Goal: Contribute content

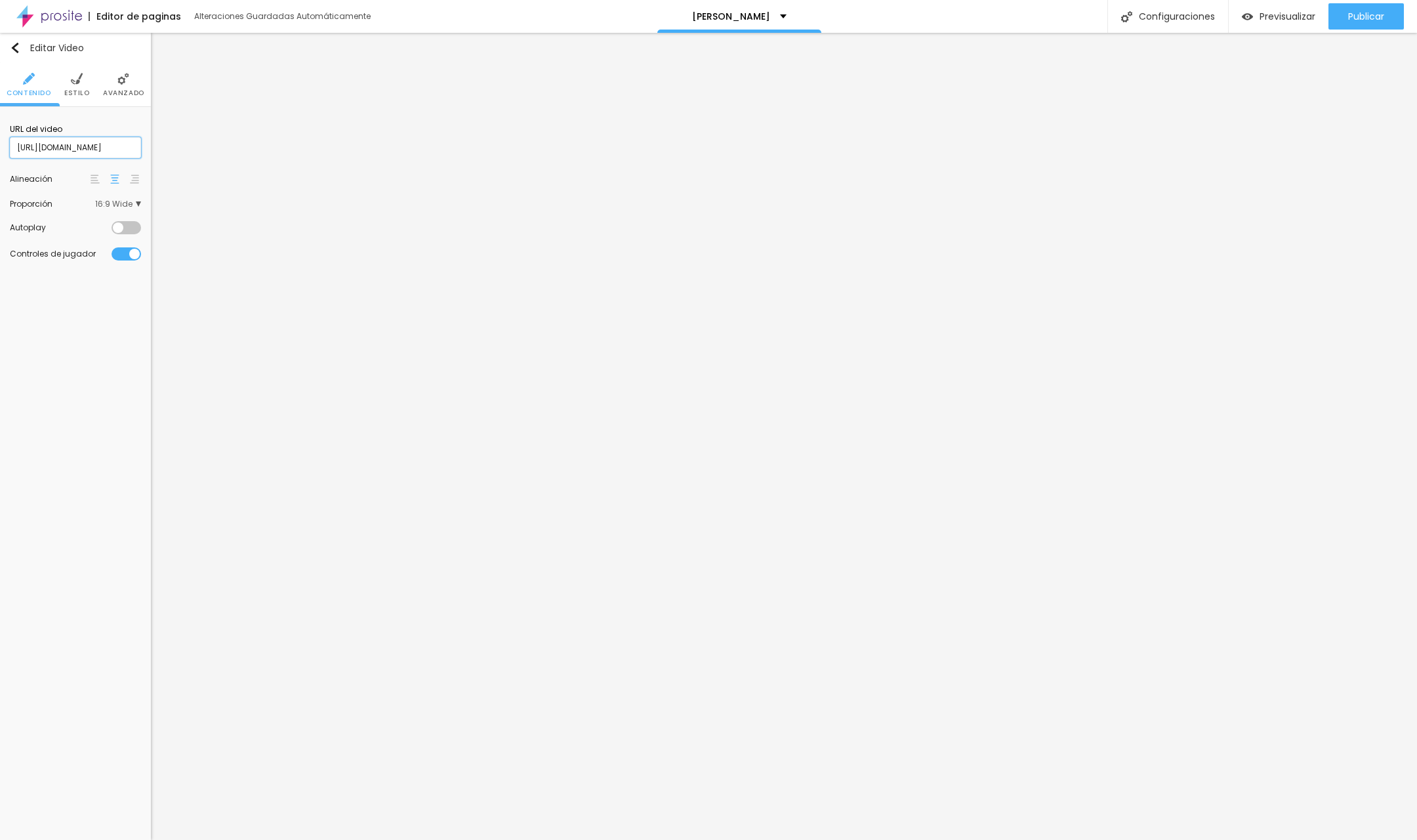
click at [59, 155] on input "[URL][DOMAIN_NAME]" at bounding box center [74, 147] width 131 height 21
click at [60, 155] on input "[URL][DOMAIN_NAME]" at bounding box center [74, 147] width 131 height 21
paste input "112564536"
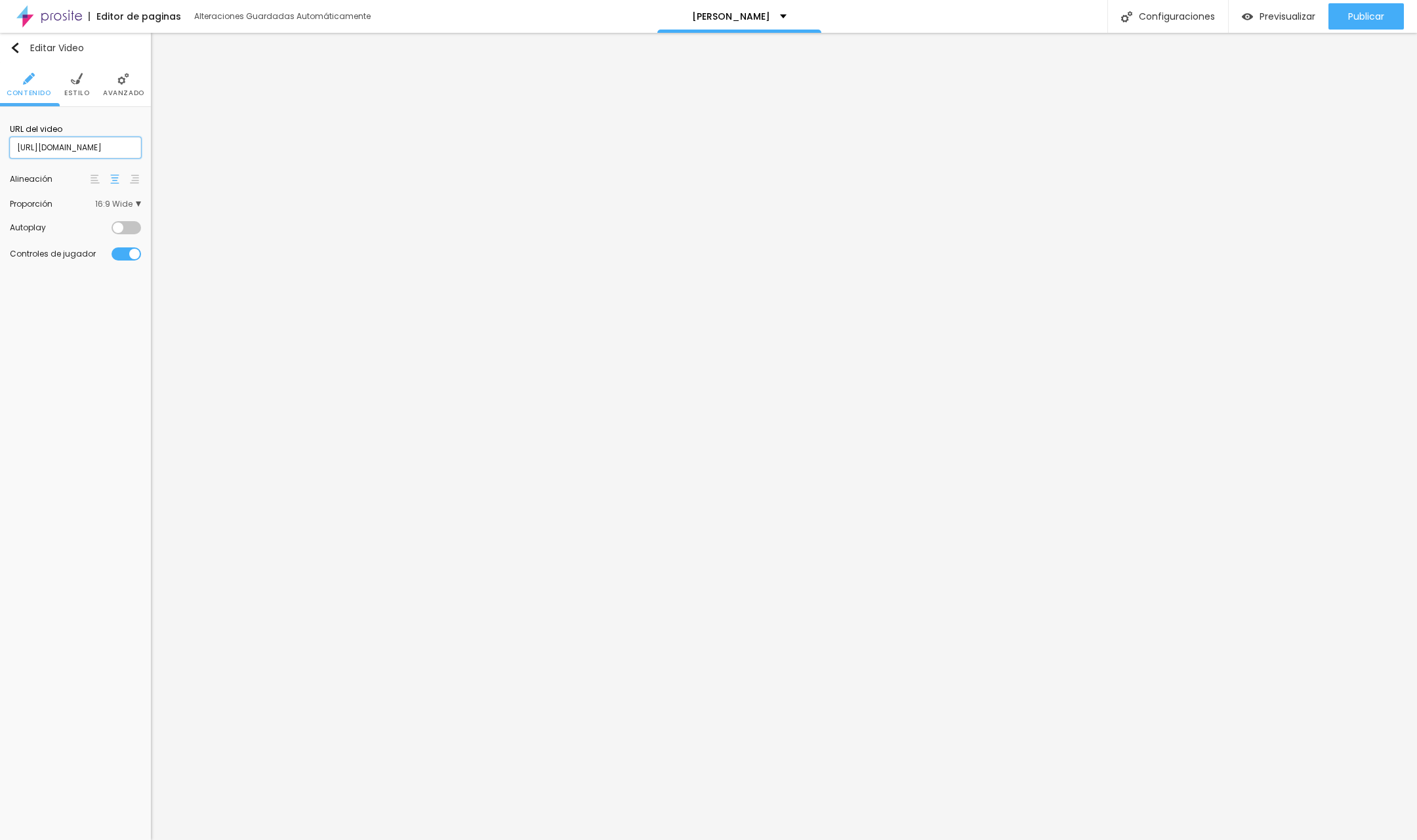
type input "[URL][DOMAIN_NAME]"
click at [41, 146] on input "[URL][DOMAIN_NAME]" at bounding box center [74, 147] width 131 height 21
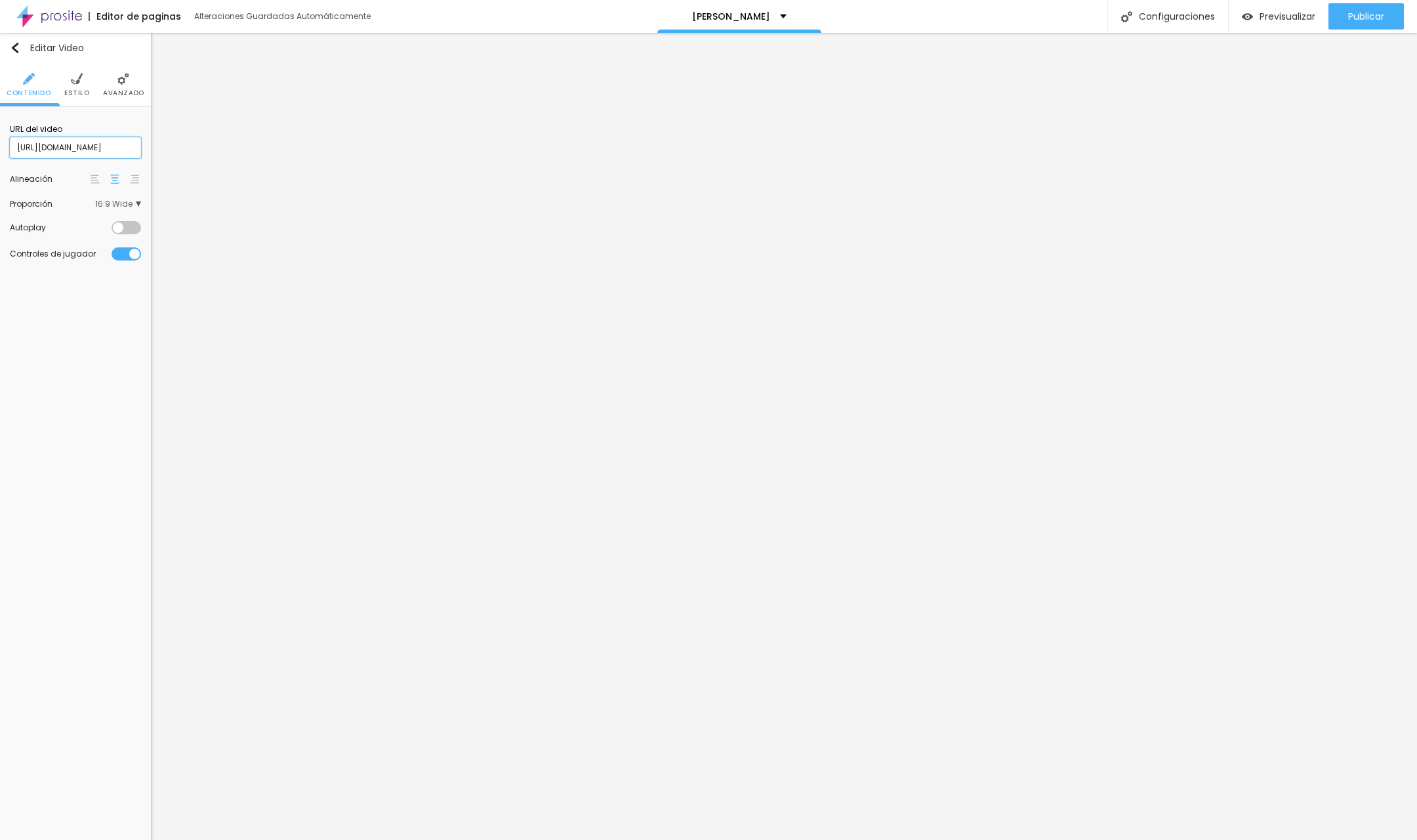
paste input "112581801?share=copy"
type input "[URL][DOMAIN_NAME]"
click at [1355, 18] on span "Publicar" at bounding box center [1366, 16] width 36 height 10
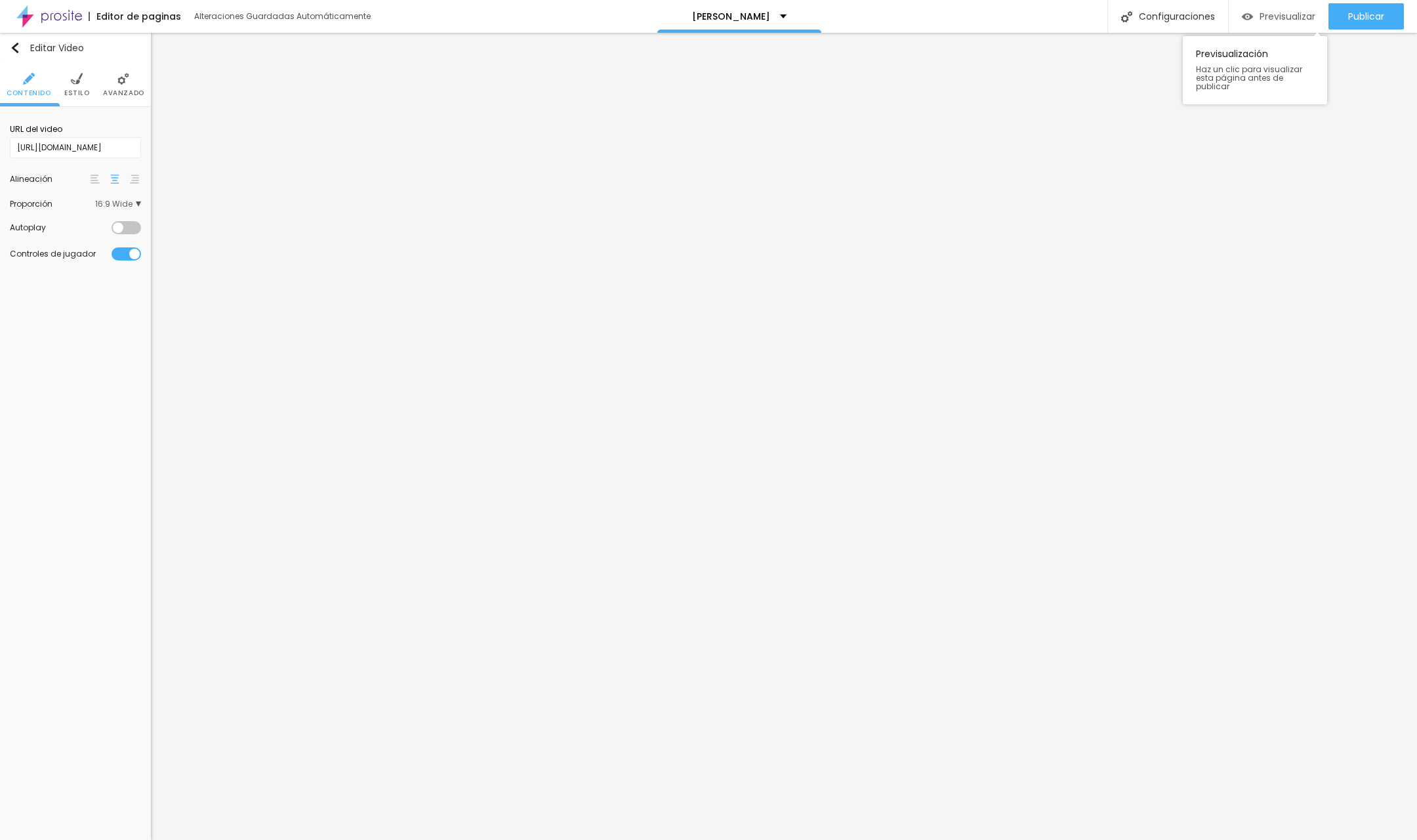
click at [1274, 9] on div "Previsualizar" at bounding box center [1278, 16] width 74 height 26
